Goal: Task Accomplishment & Management: Use online tool/utility

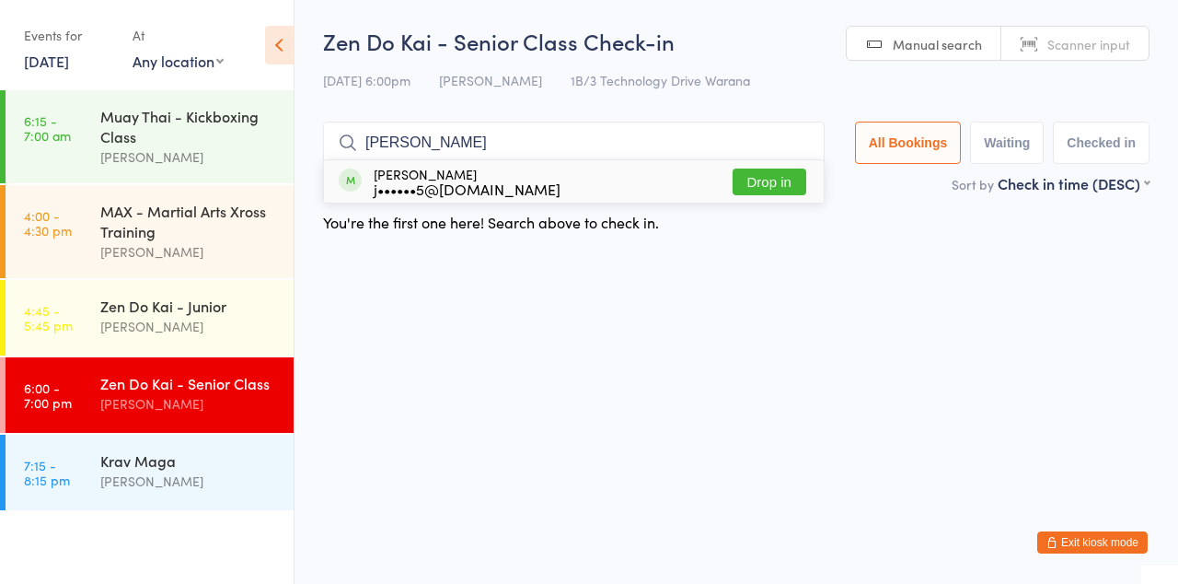
type input "[PERSON_NAME]"
click at [781, 188] on button "Drop in" at bounding box center [770, 181] width 74 height 27
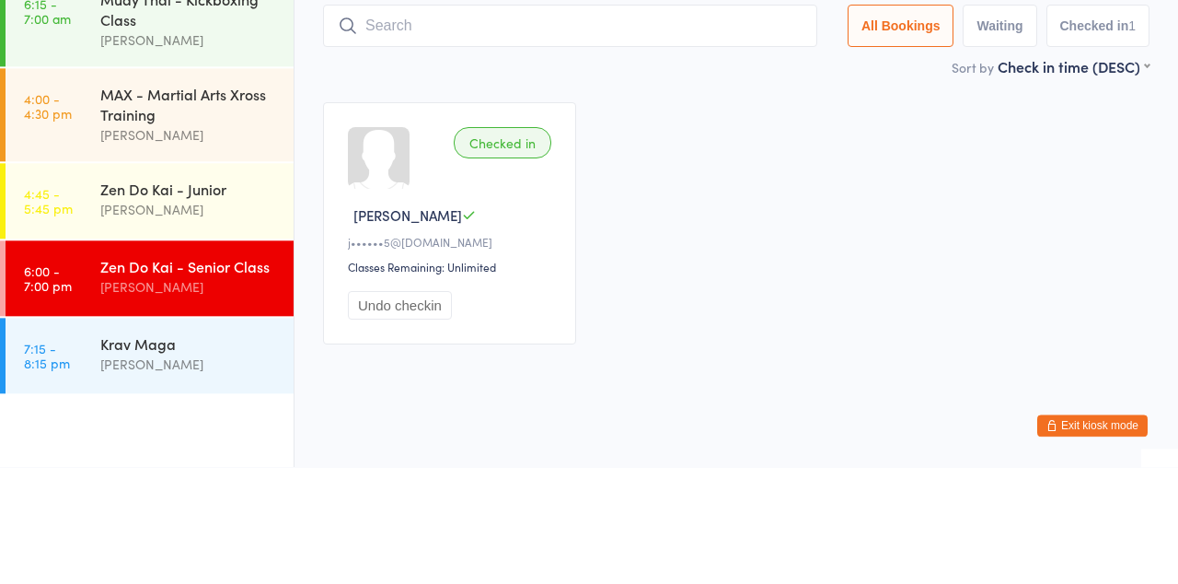
click at [510, 147] on input "search" at bounding box center [570, 143] width 494 height 42
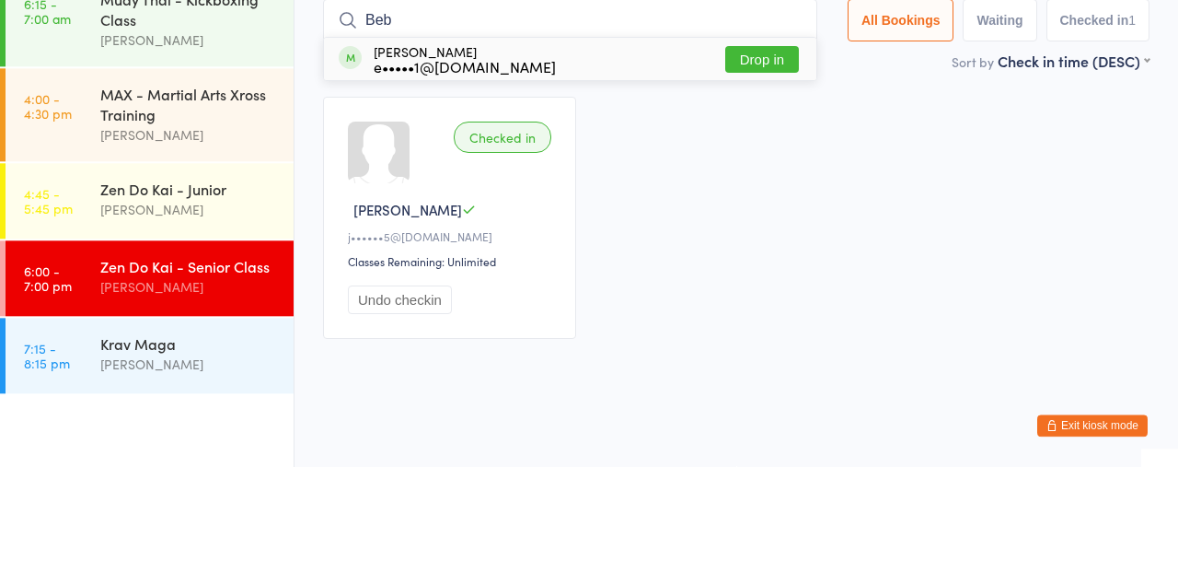
type input "Beb"
click at [764, 181] on button "Drop in" at bounding box center [763, 176] width 74 height 27
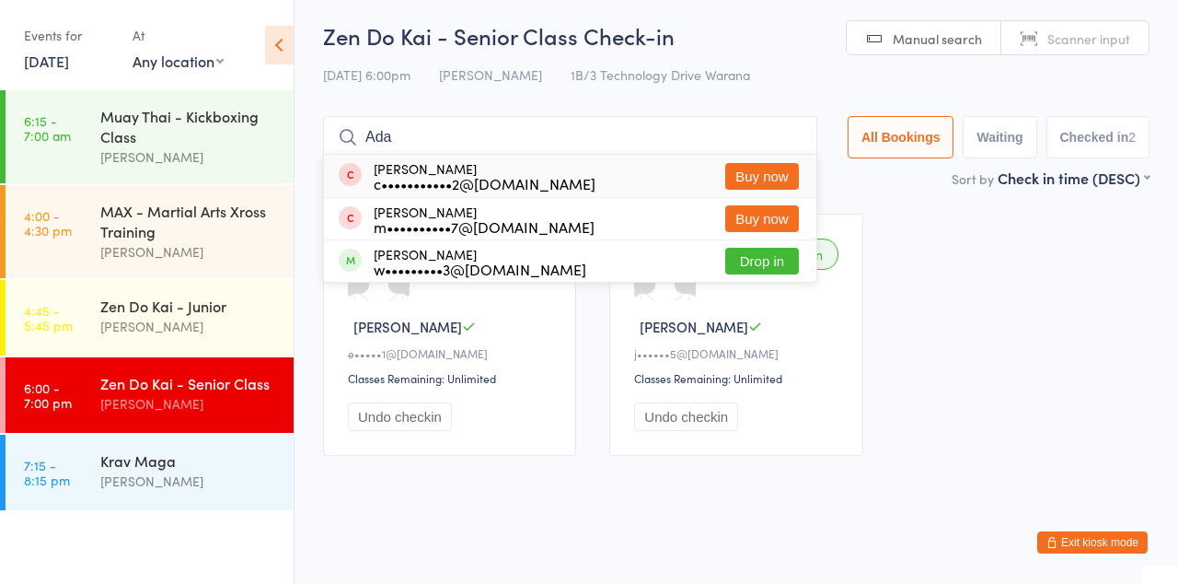
type input "Ada"
click at [788, 266] on button "Drop in" at bounding box center [763, 261] width 74 height 27
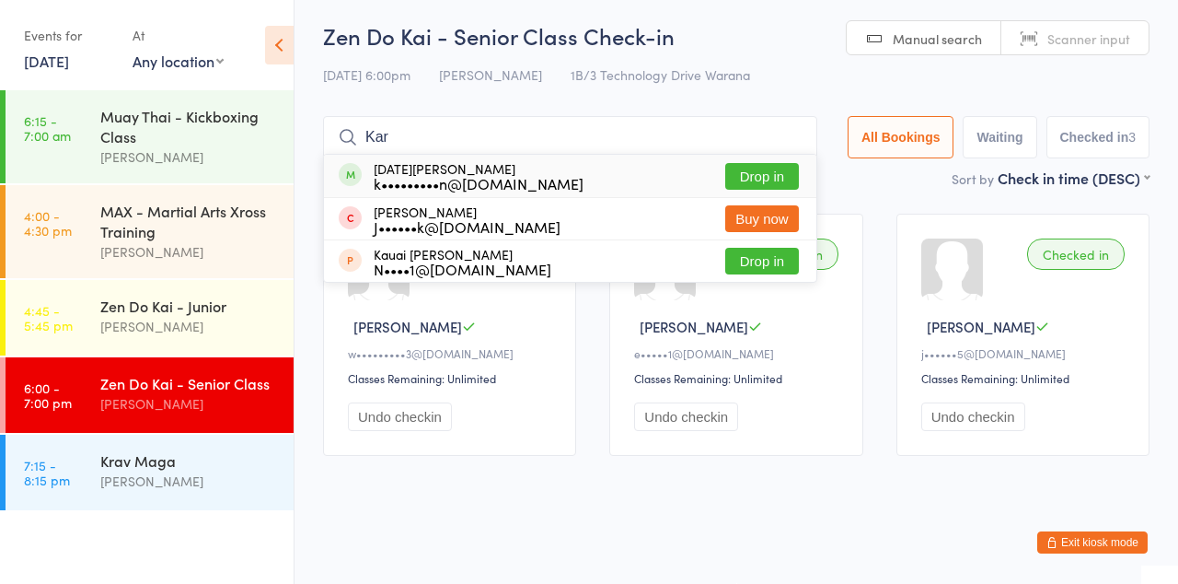
type input "Kar"
click at [769, 178] on button "Drop in" at bounding box center [763, 176] width 74 height 27
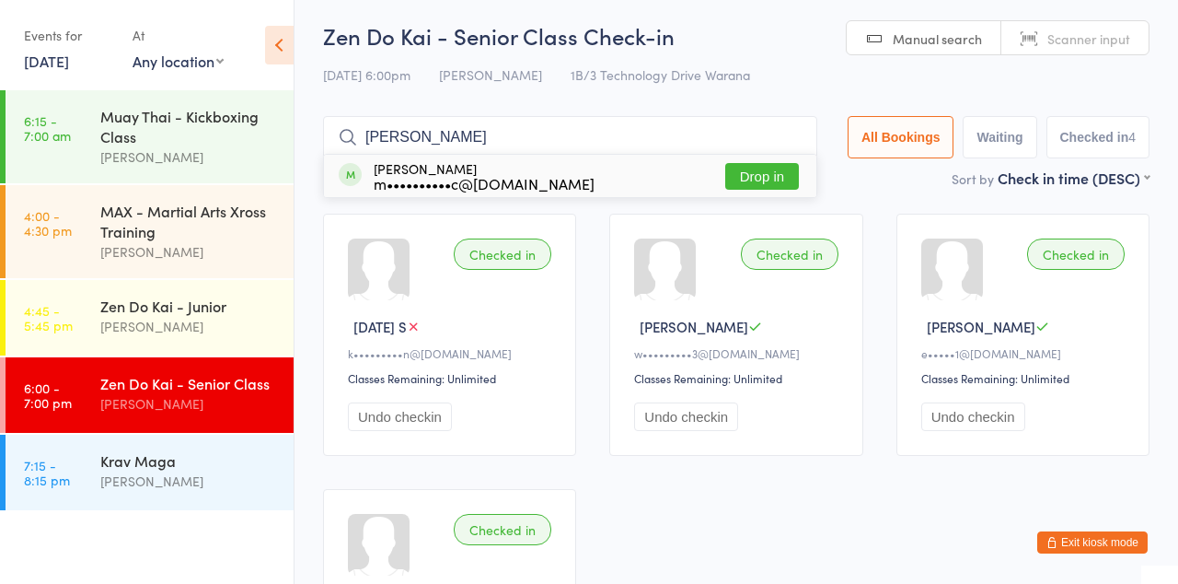
type input "[PERSON_NAME]"
click at [773, 181] on button "Drop in" at bounding box center [763, 176] width 74 height 27
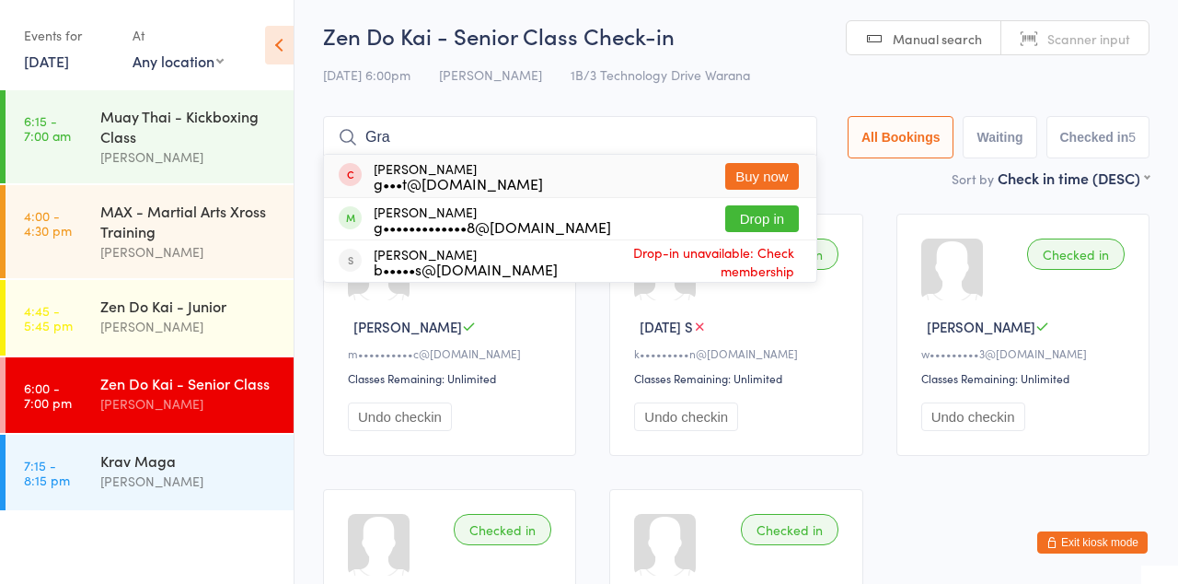
type input "Gra"
click at [770, 240] on div "[PERSON_NAME] b•••••s@[DOMAIN_NAME] Drop-in unavailable: Check membership" at bounding box center [570, 260] width 493 height 41
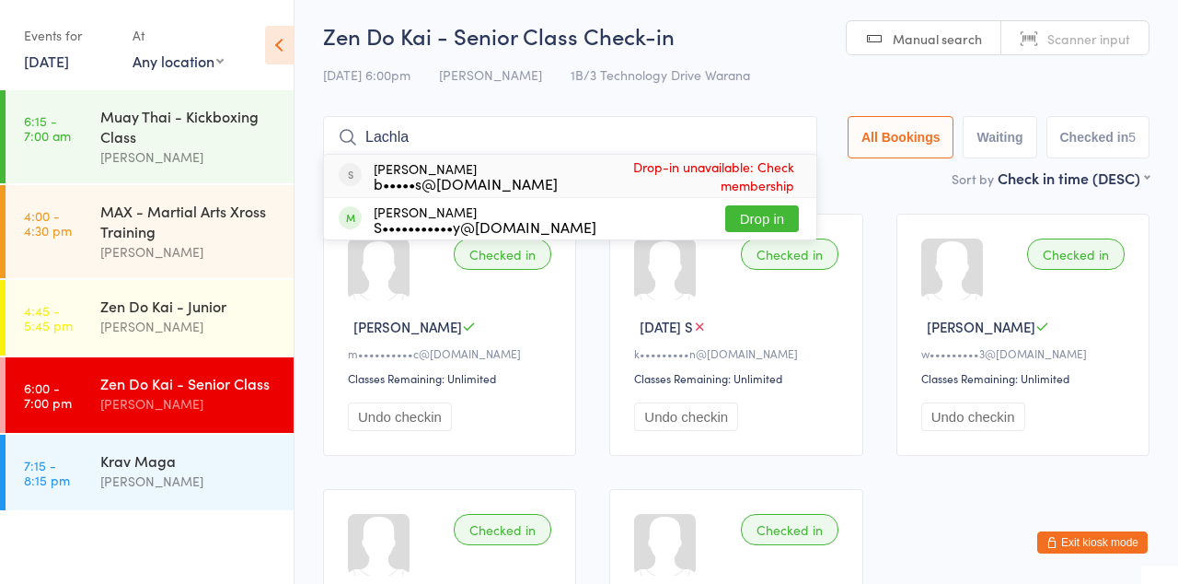
type input "Lachla"
click at [760, 231] on button "Drop in" at bounding box center [763, 218] width 74 height 27
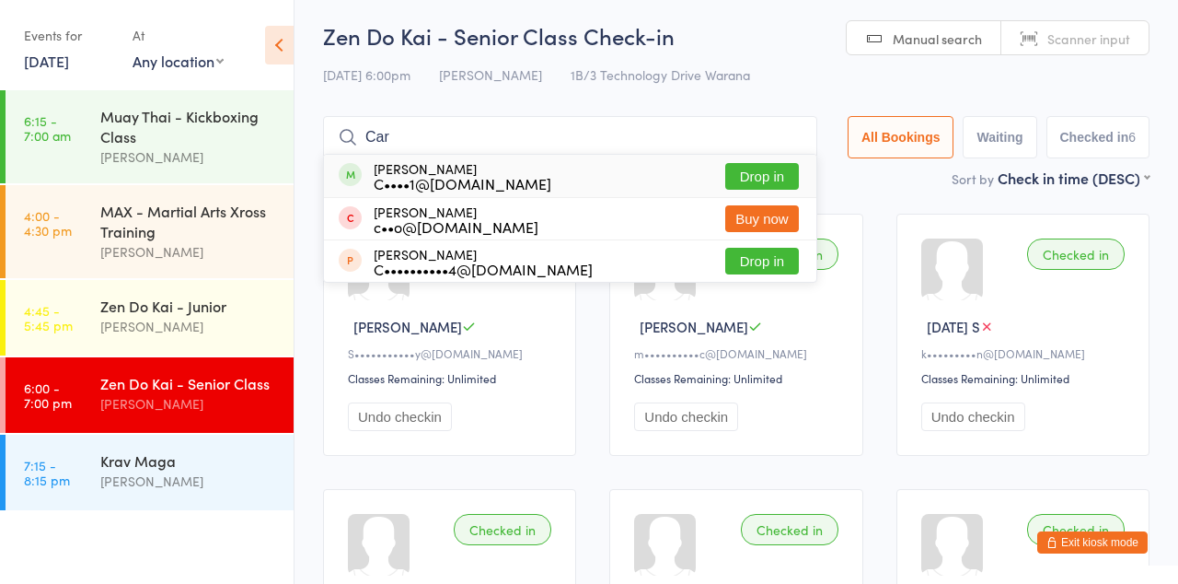
type input "Car"
click at [783, 181] on button "Drop in" at bounding box center [763, 176] width 74 height 27
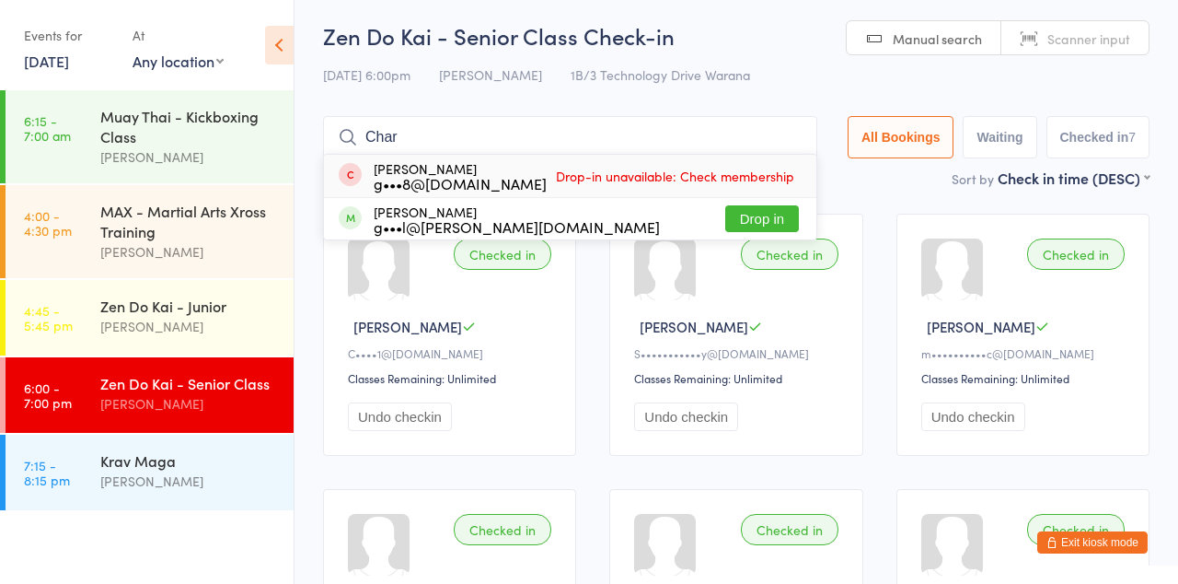
type input "Char"
click at [789, 223] on button "Drop in" at bounding box center [763, 218] width 74 height 27
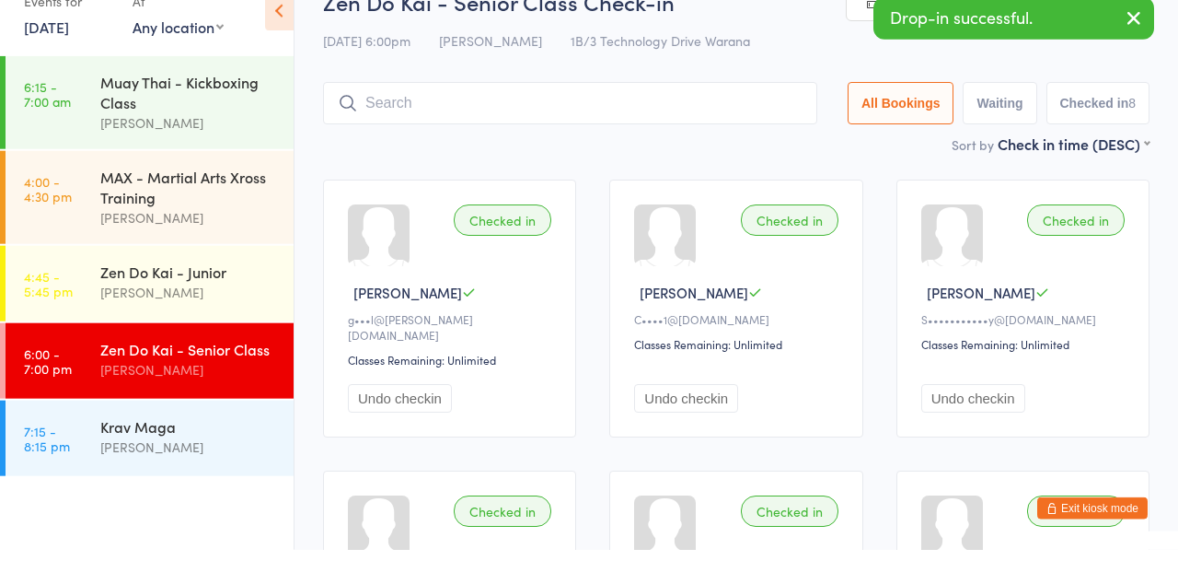
scroll to position [0, 0]
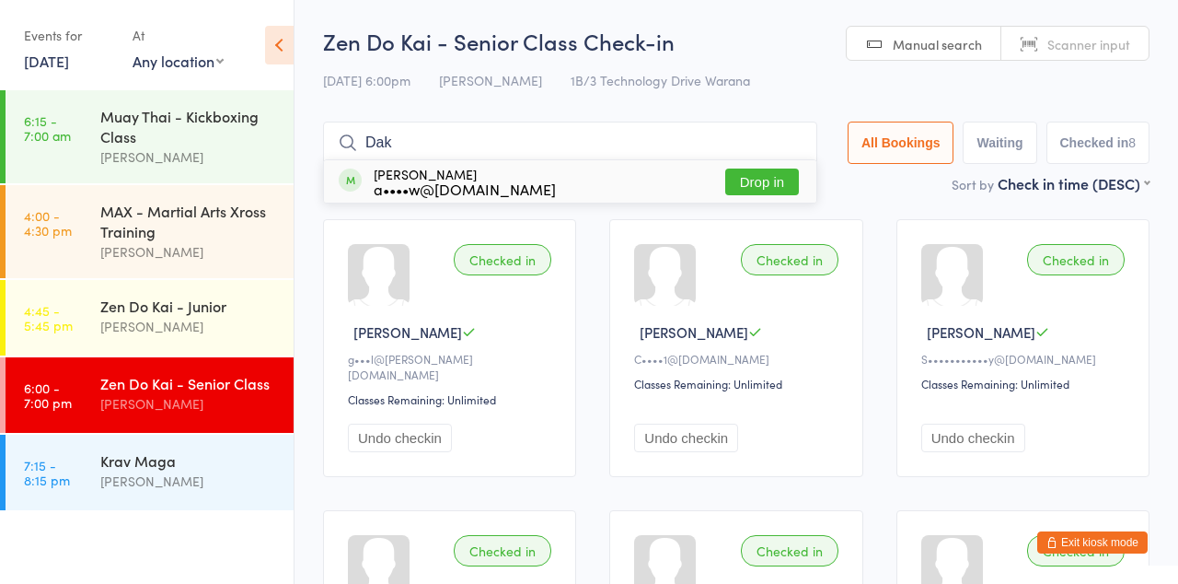
type input "Dak"
click at [782, 187] on button "Drop in" at bounding box center [763, 181] width 74 height 27
